Goal: Task Accomplishment & Management: Use online tool/utility

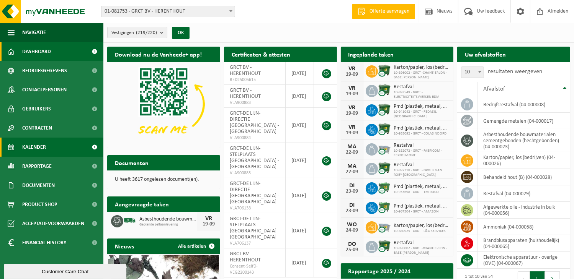
drag, startPoint x: 60, startPoint y: 149, endPoint x: 88, endPoint y: 148, distance: 27.6
click at [61, 149] on link "Kalender" at bounding box center [51, 147] width 103 height 19
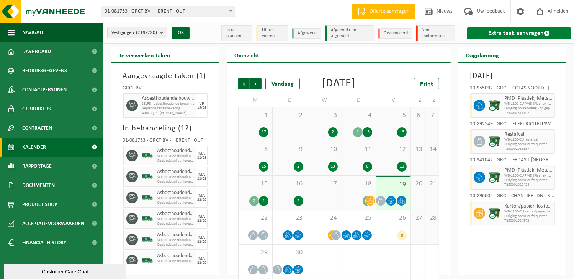
click at [536, 34] on link "Extra taak aanvragen" at bounding box center [519, 33] width 104 height 12
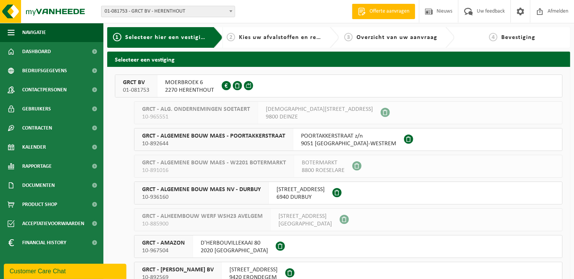
click at [201, 83] on span "MOERBROEK 6" at bounding box center [189, 83] width 49 height 8
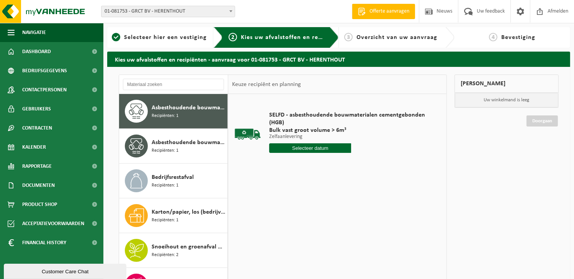
click at [317, 150] on input "text" at bounding box center [310, 149] width 82 height 10
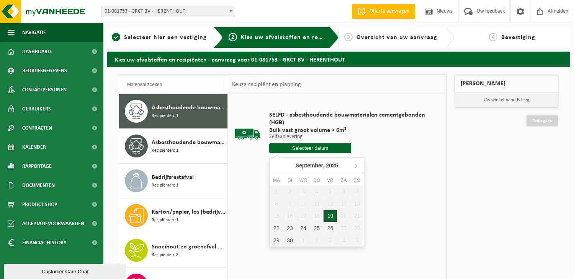
click at [329, 216] on div "19" at bounding box center [329, 216] width 13 height 12
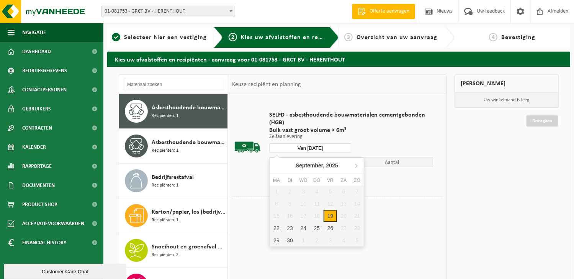
click at [335, 147] on input "Van 2025-09-19" at bounding box center [310, 149] width 82 height 10
click at [276, 230] on div "22" at bounding box center [275, 228] width 13 height 12
type input "Van 2025-09-22"
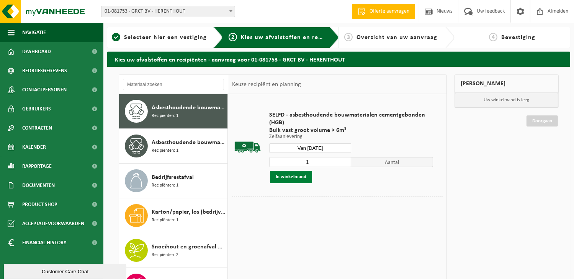
click at [293, 183] on button "In winkelmand" at bounding box center [291, 177] width 42 height 12
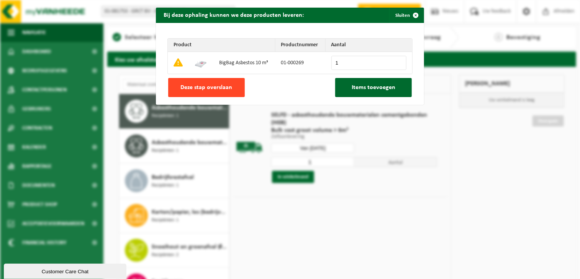
click at [206, 89] on span "Deze stap overslaan" at bounding box center [207, 88] width 52 height 6
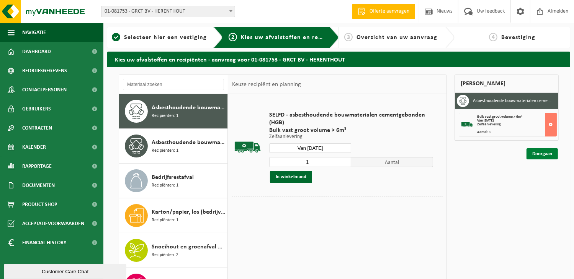
click at [541, 155] on link "Doorgaan" at bounding box center [541, 154] width 31 height 11
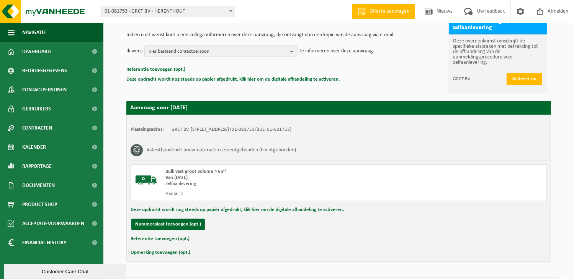
scroll to position [96, 0]
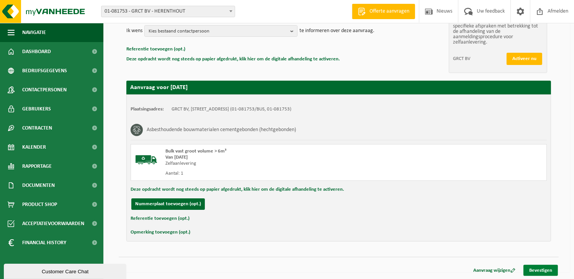
click at [531, 267] on link "Bevestigen" at bounding box center [540, 270] width 34 height 11
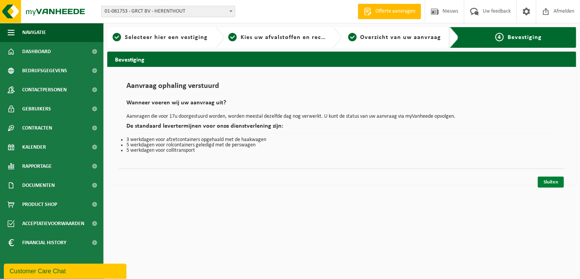
click at [550, 183] on link "Sluiten" at bounding box center [550, 182] width 26 height 11
